Goal: Task Accomplishment & Management: Use online tool/utility

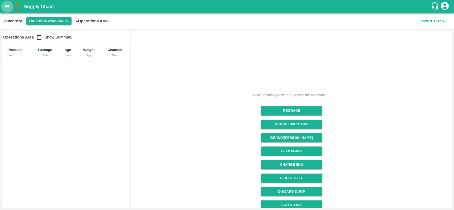
click at [8, 9] on icon "open drawer" at bounding box center [7, 7] width 6 height 6
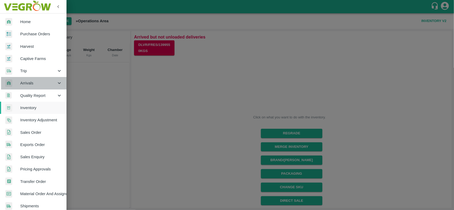
click at [35, 86] on span "Arrivals" at bounding box center [38, 83] width 36 height 6
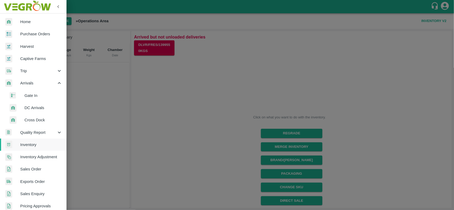
click at [43, 108] on span "DC Arrivals" at bounding box center [43, 108] width 38 height 6
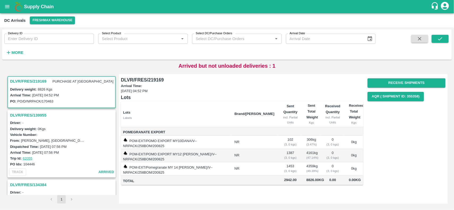
click at [40, 81] on h3 "DLVR/FRES/219169" at bounding box center [28, 81] width 36 height 7
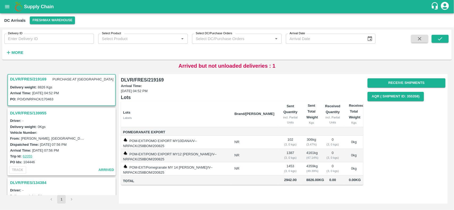
drag, startPoint x: 454, startPoint y: 74, endPoint x: 454, endPoint y: 83, distance: 9.6
click at [454, 83] on div "Delivery ID Delivery ID Select Product Select Product   * Select DC/Purchase Or…" at bounding box center [227, 118] width 454 height 183
click at [394, 80] on button "Receive Shipments" at bounding box center [407, 82] width 78 height 9
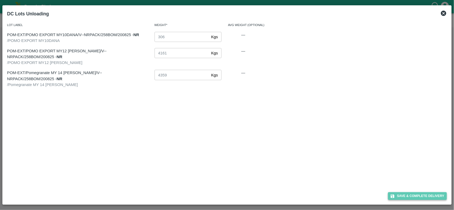
click at [408, 197] on button "Save & Complete Delivery" at bounding box center [417, 197] width 59 height 8
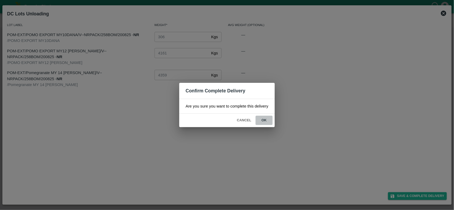
click at [261, 123] on button "ok" at bounding box center [264, 120] width 17 height 9
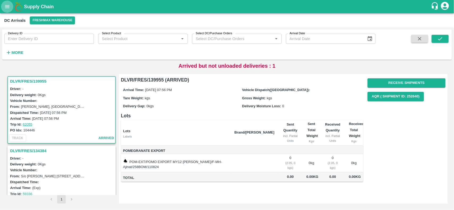
click at [6, 7] on icon "open drawer" at bounding box center [7, 6] width 5 height 3
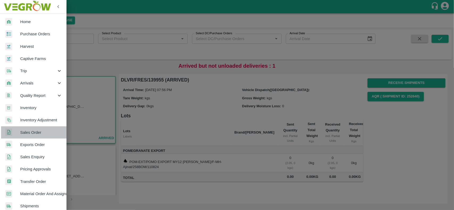
click at [35, 134] on span "Sales Order" at bounding box center [41, 133] width 42 height 6
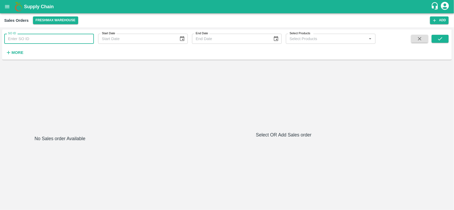
click at [21, 41] on input "SO ID" at bounding box center [49, 39] width 90 height 10
paste input "602281"
type input "602281"
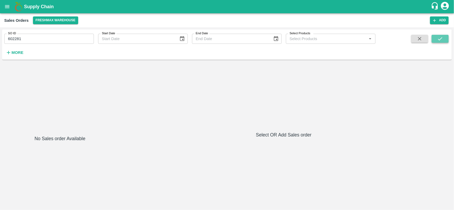
click at [439, 39] on icon "submit" at bounding box center [440, 38] width 4 height 3
